Goal: Find specific page/section: Find specific page/section

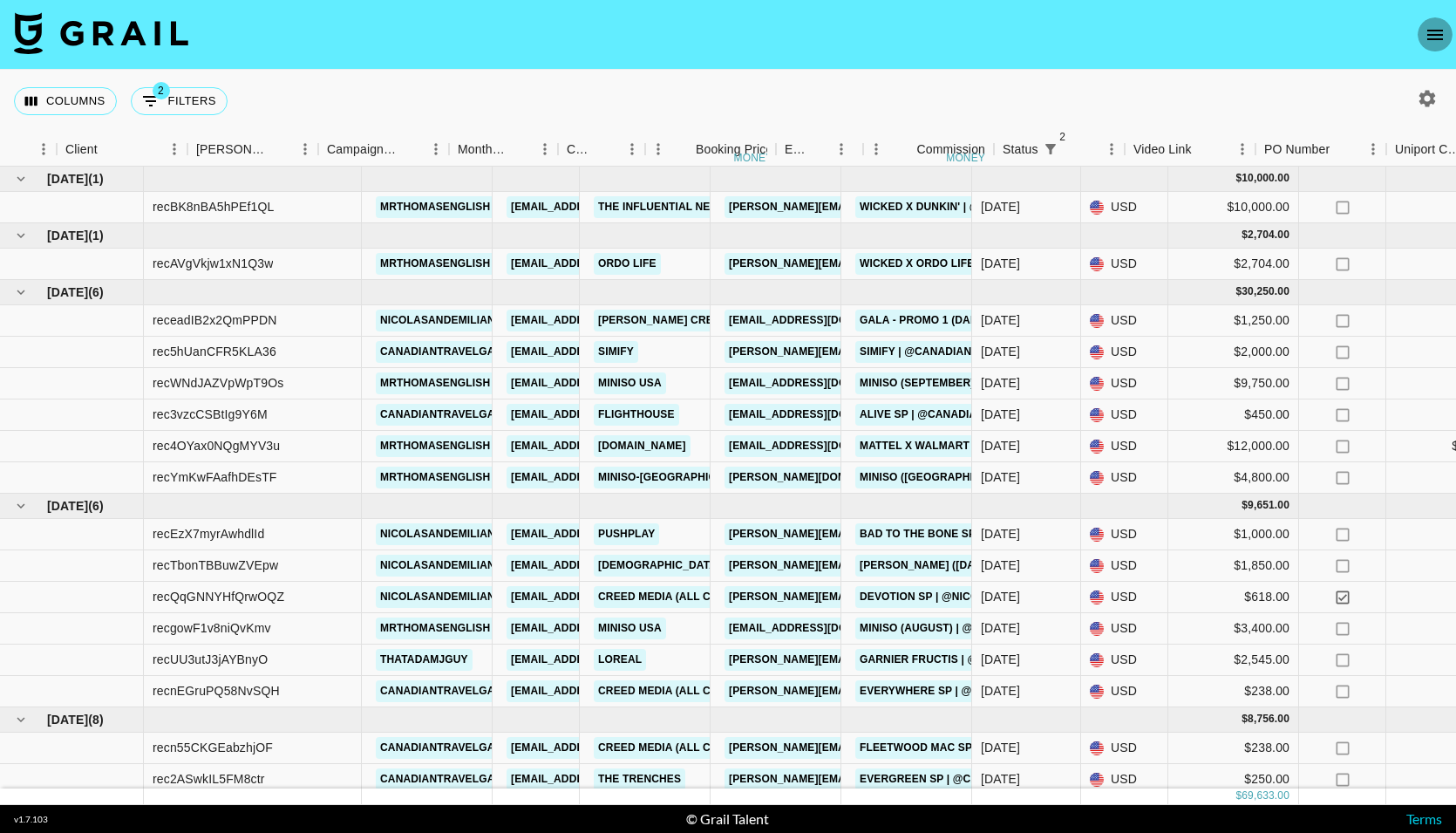
click at [1438, 32] on icon "open drawer" at bounding box center [1434, 35] width 21 height 21
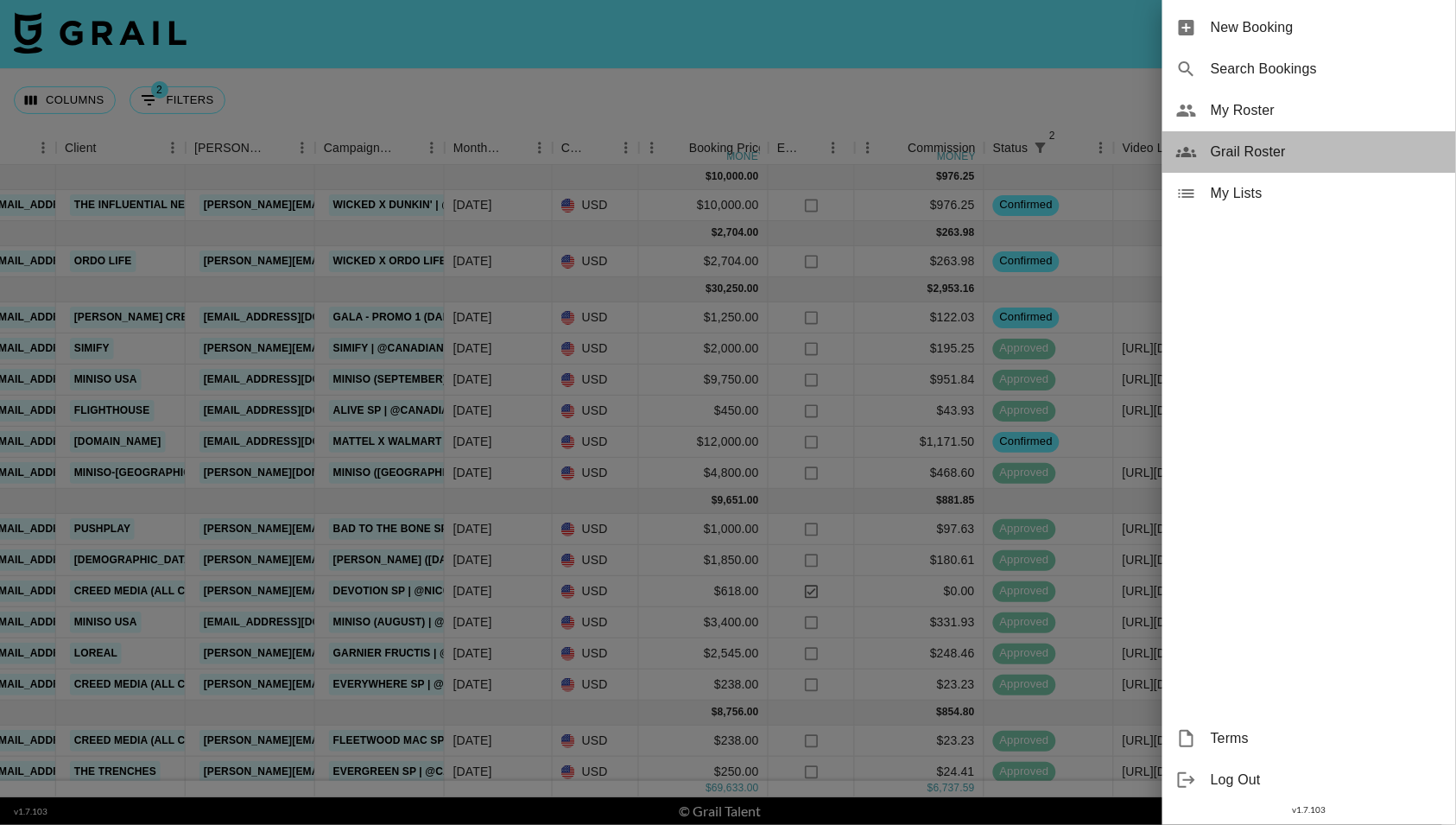
click at [1243, 152] on span "Grail Roster" at bounding box center [1325, 152] width 231 height 20
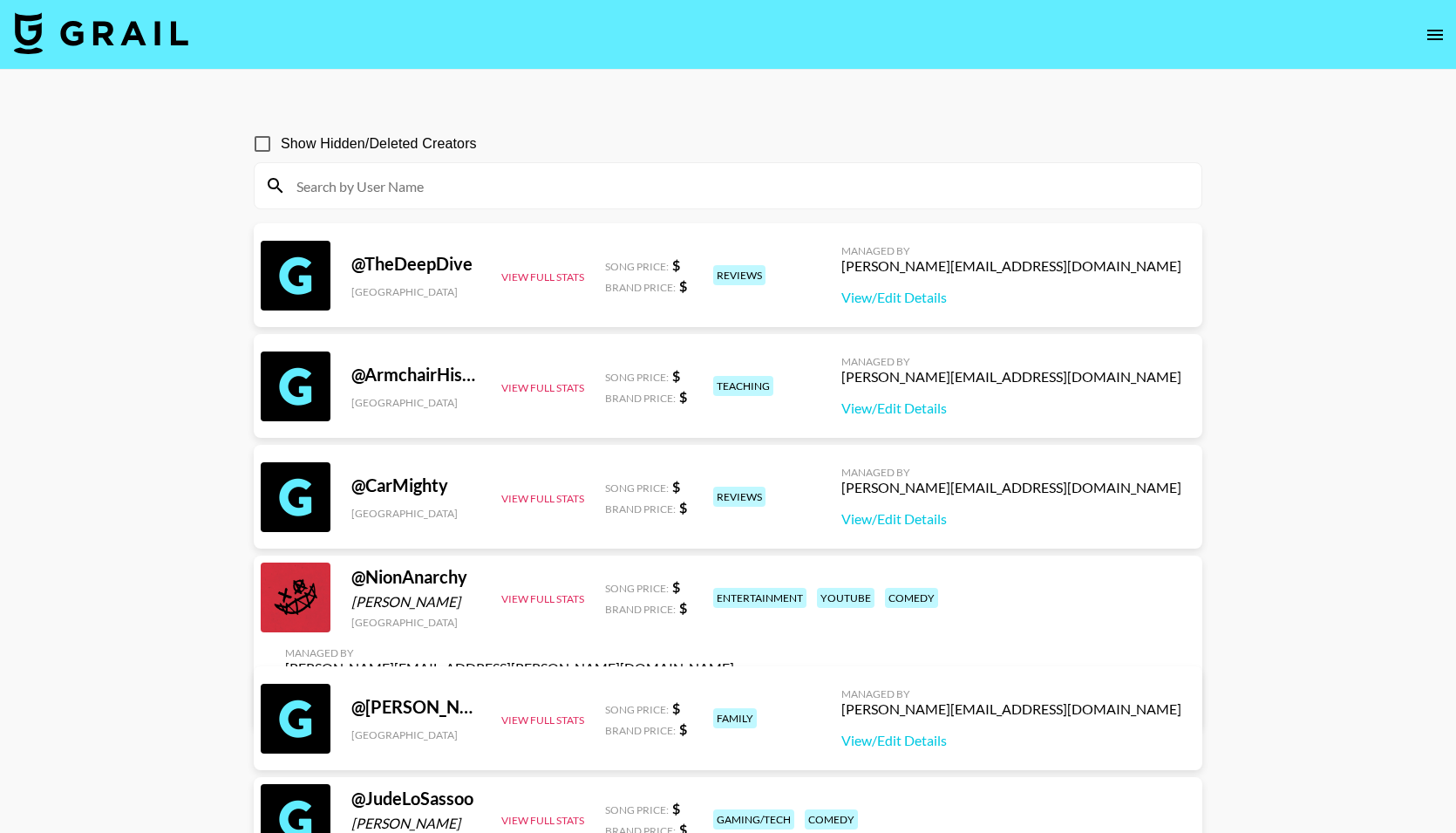
click at [1430, 33] on icon "open drawer" at bounding box center [1434, 35] width 21 height 21
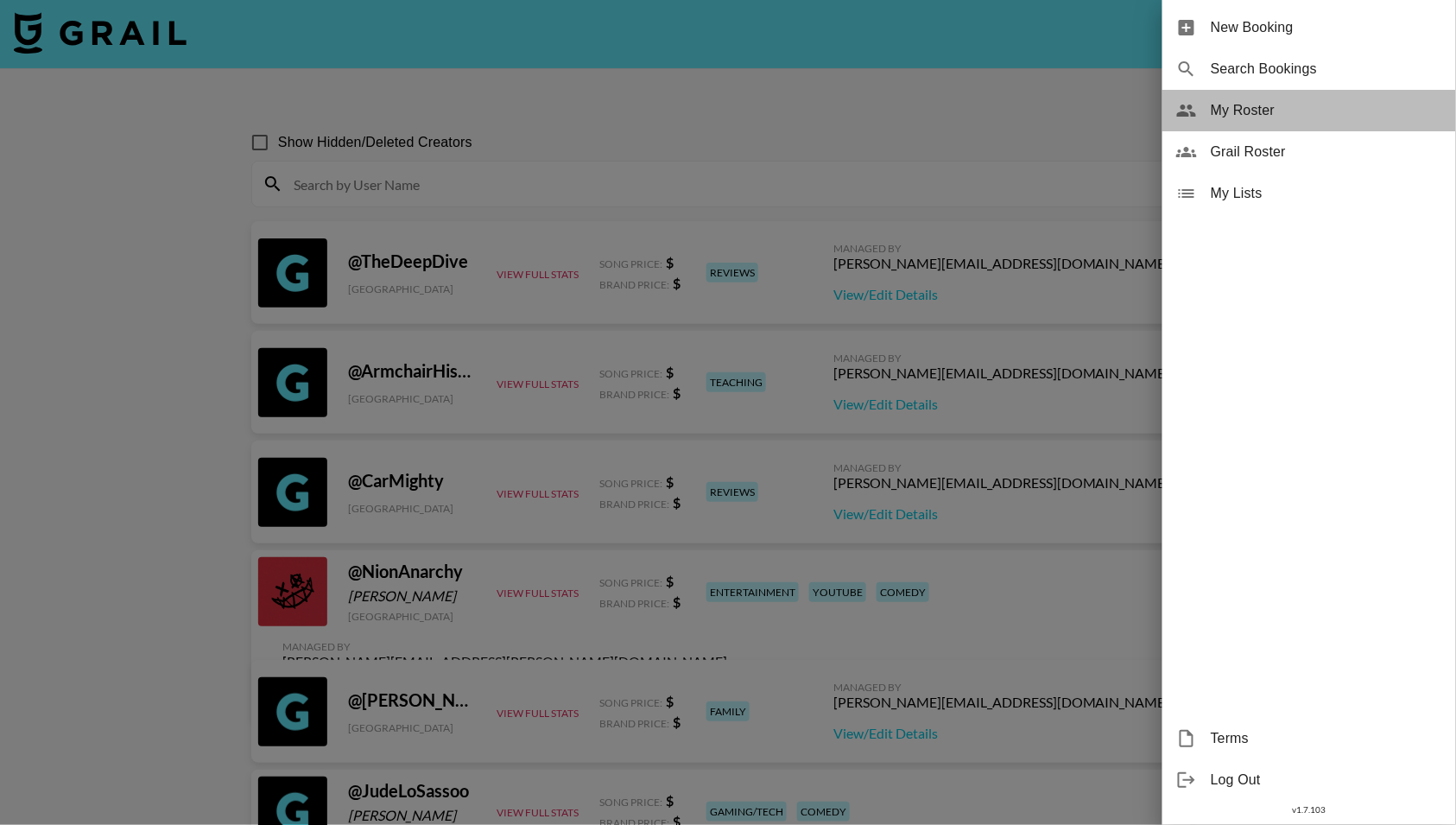
click at [1267, 103] on span "My Roster" at bounding box center [1325, 110] width 231 height 20
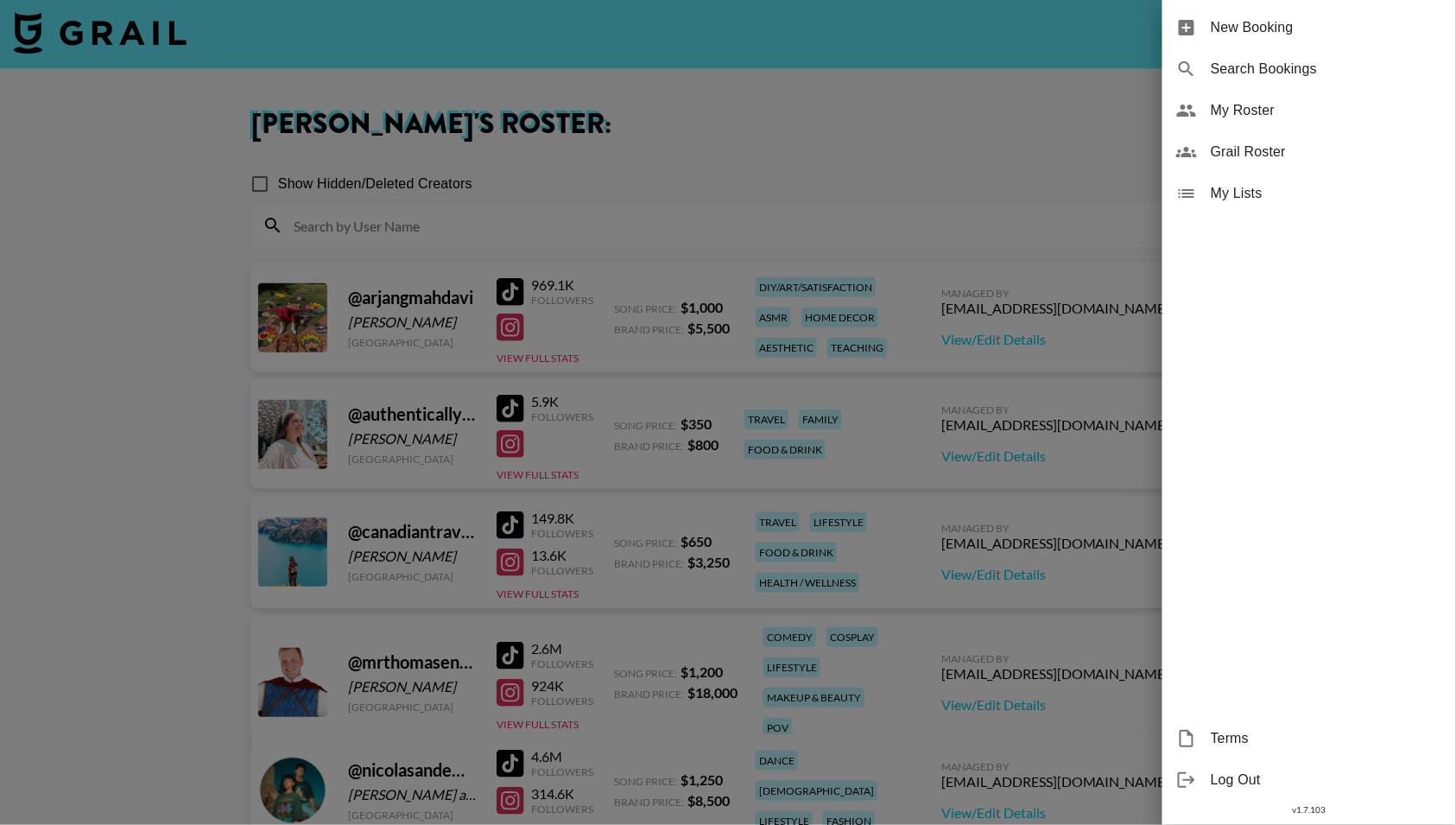
click at [109, 626] on div at bounding box center [728, 412] width 1456 height 825
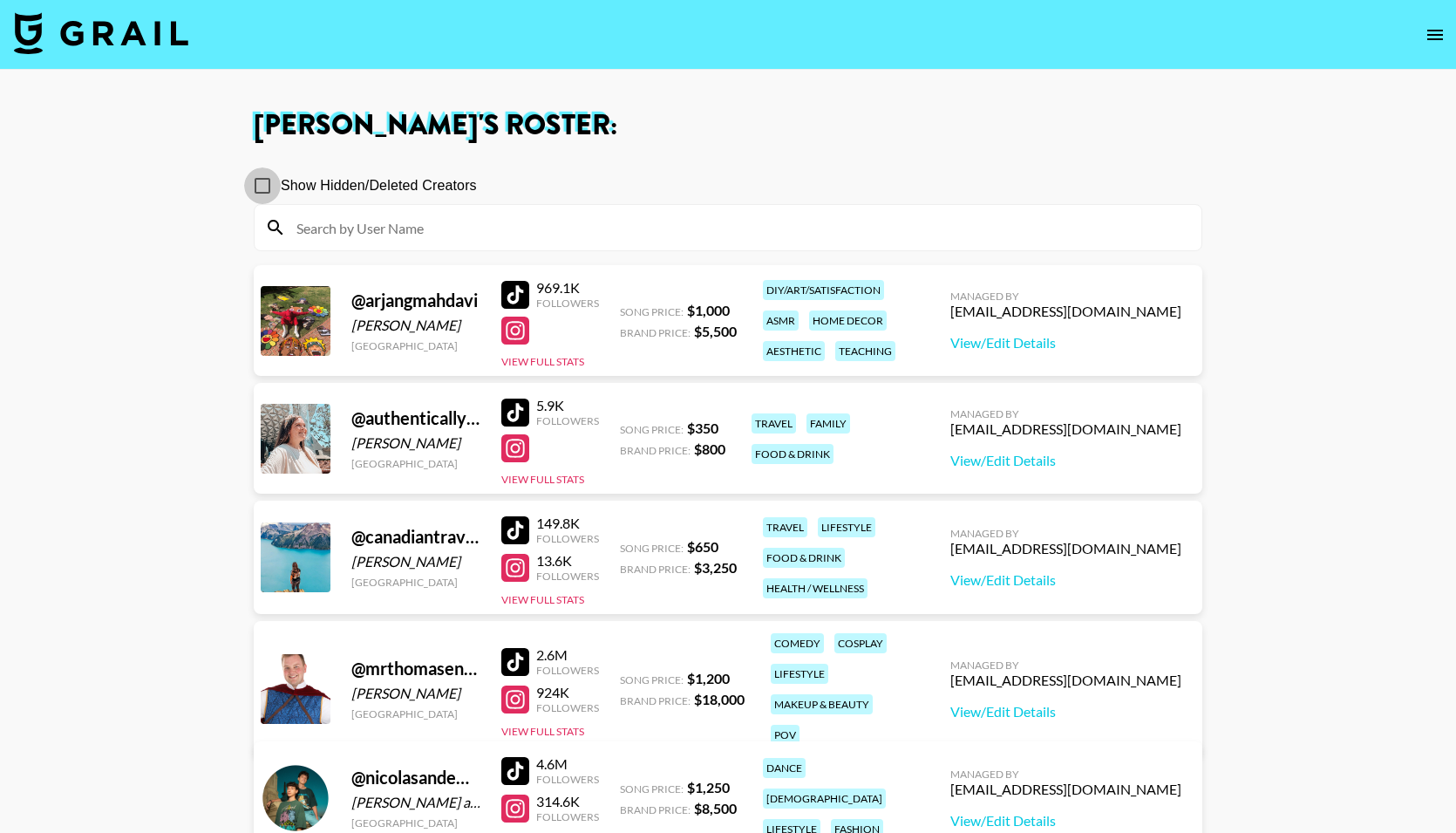
click at [270, 185] on input "Show Hidden/Deleted Creators" at bounding box center [262, 186] width 37 height 37
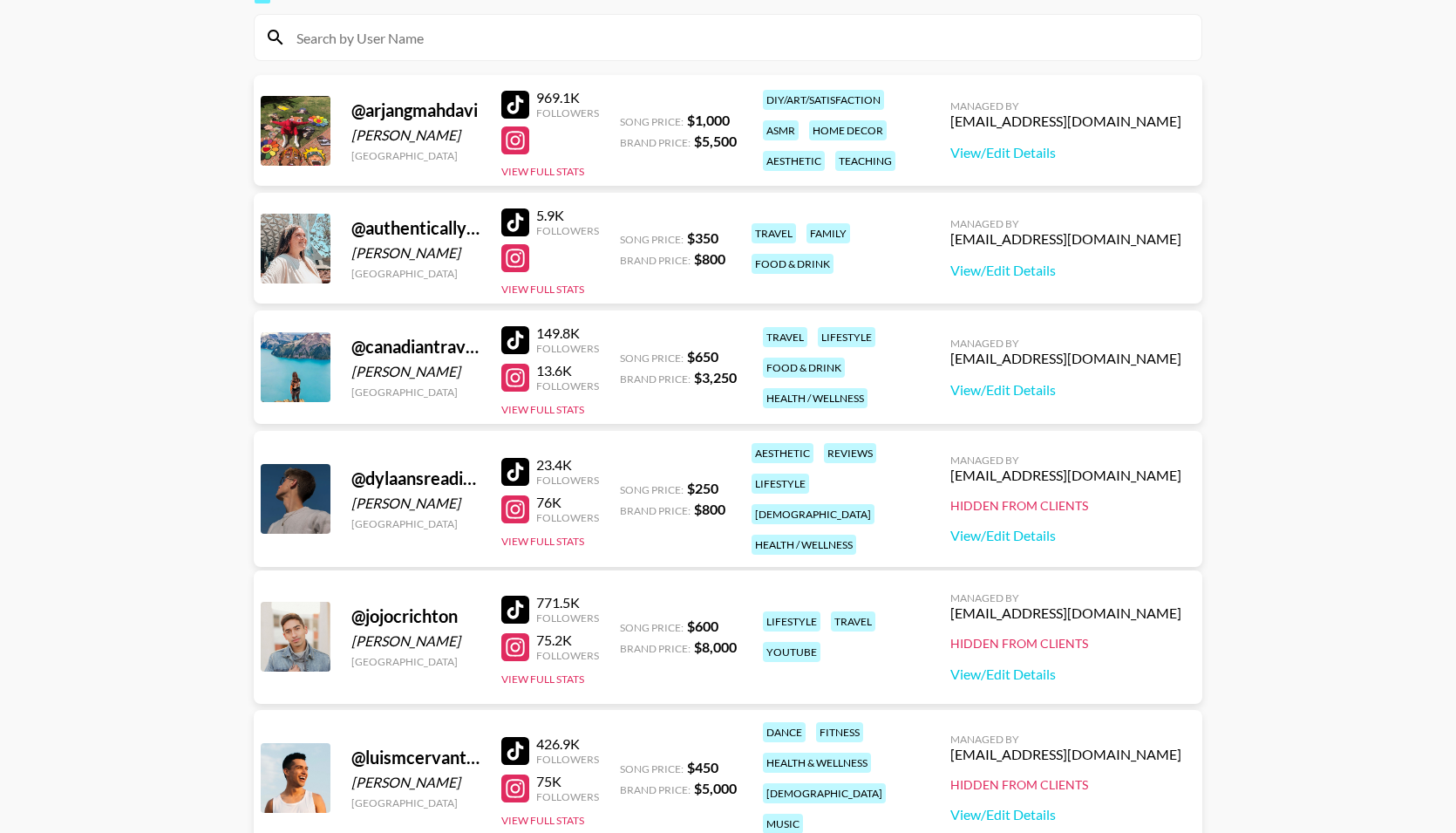
scroll to position [76, 0]
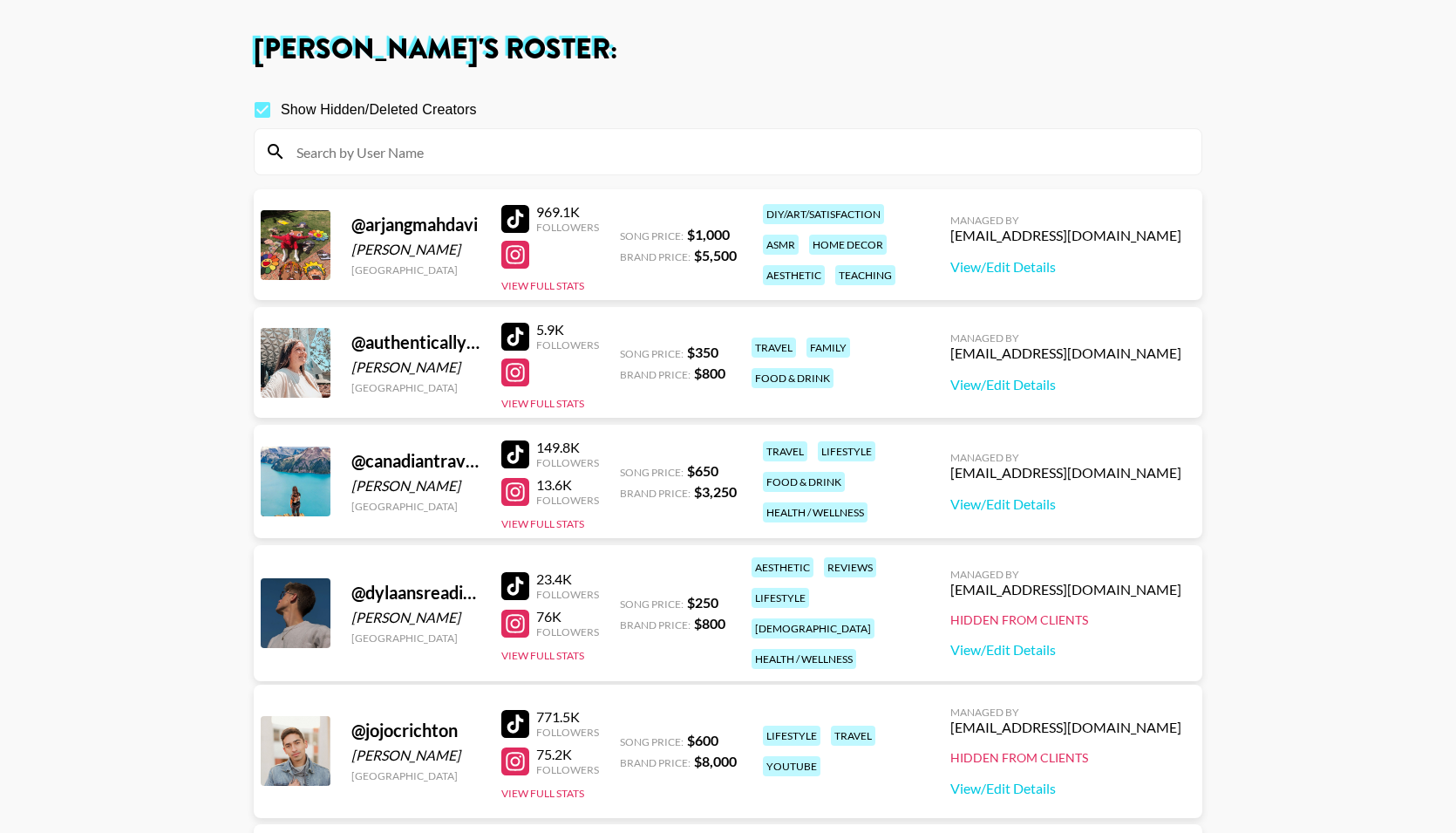
click at [265, 107] on input "Show Hidden/Deleted Creators" at bounding box center [262, 110] width 37 height 37
checkbox input "false"
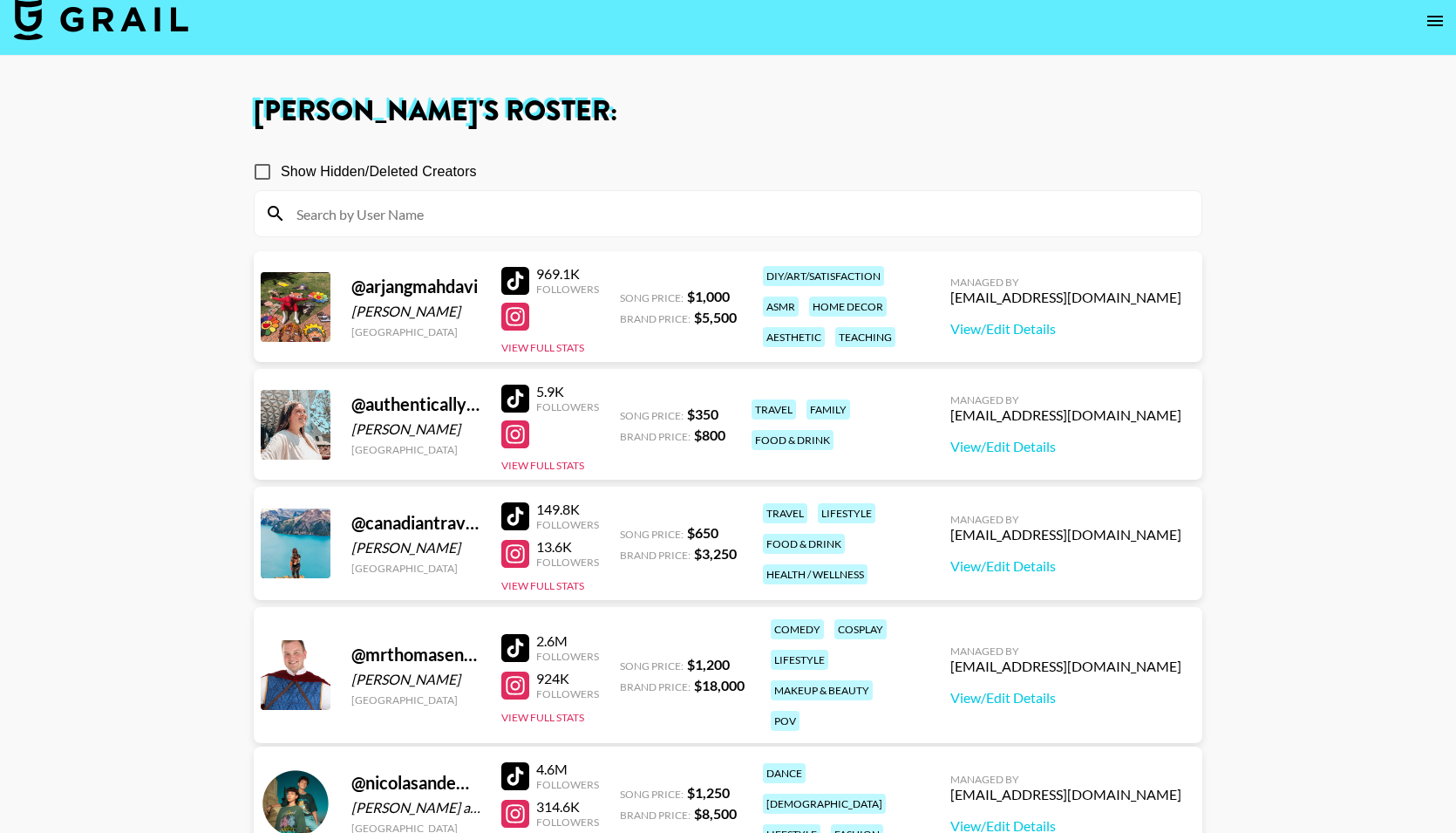
scroll to position [5, 0]
